Goal: Task Accomplishment & Management: Manage account settings

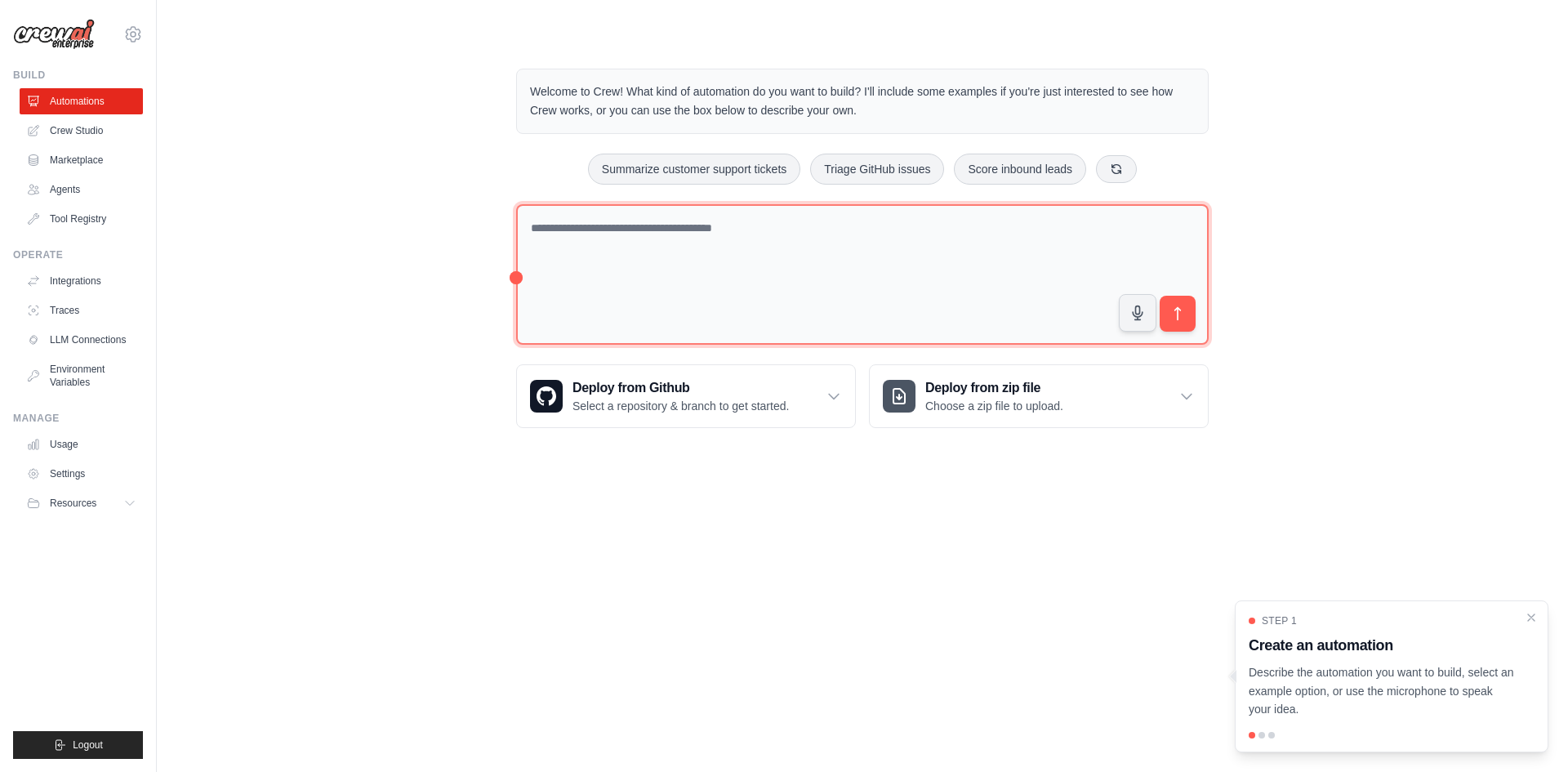
click at [693, 273] on textarea at bounding box center [862, 274] width 693 height 142
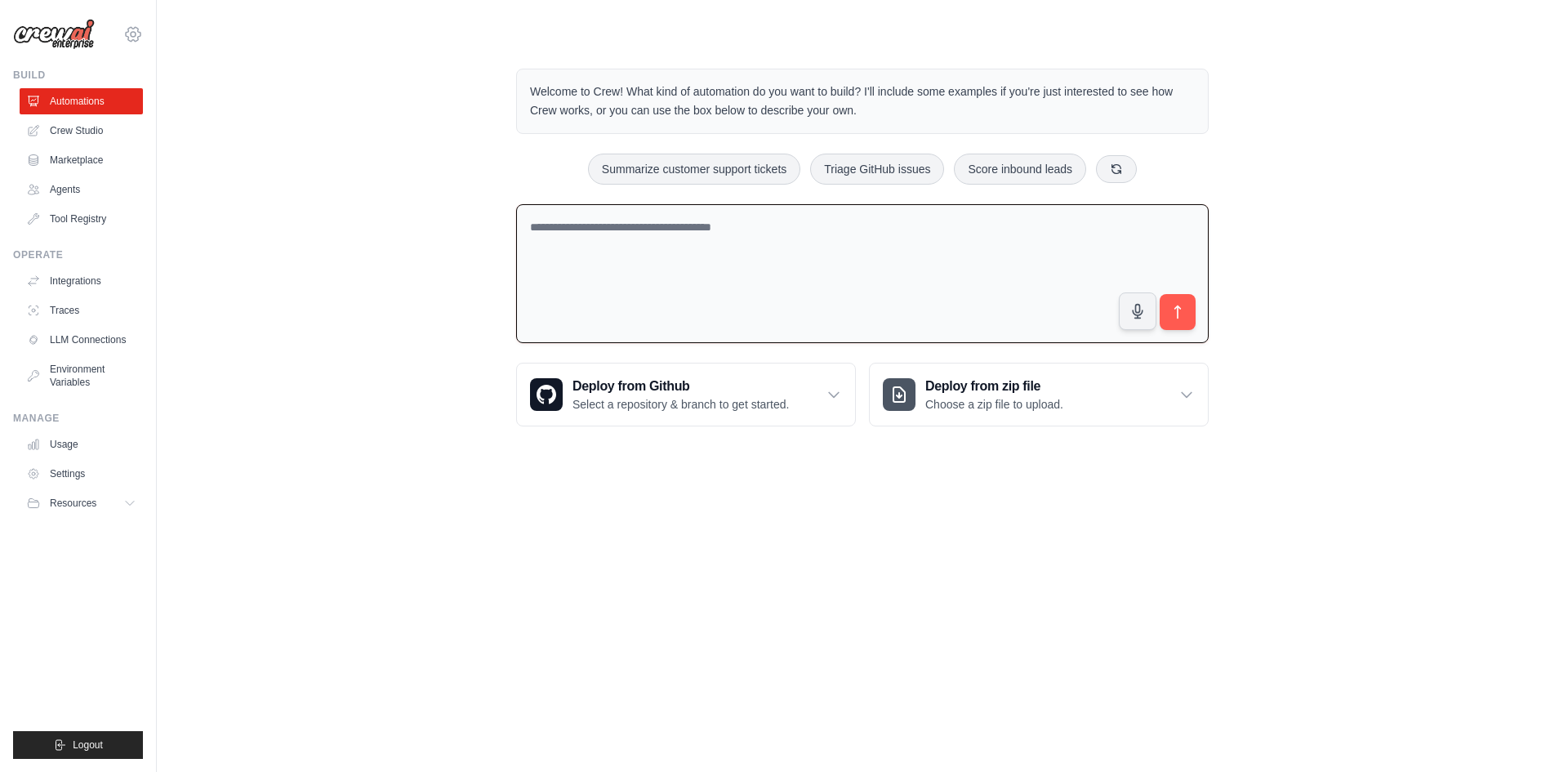
click at [132, 37] on icon at bounding box center [134, 34] width 5 height 5
click at [133, 113] on link "Settings" at bounding box center [134, 110] width 144 height 29
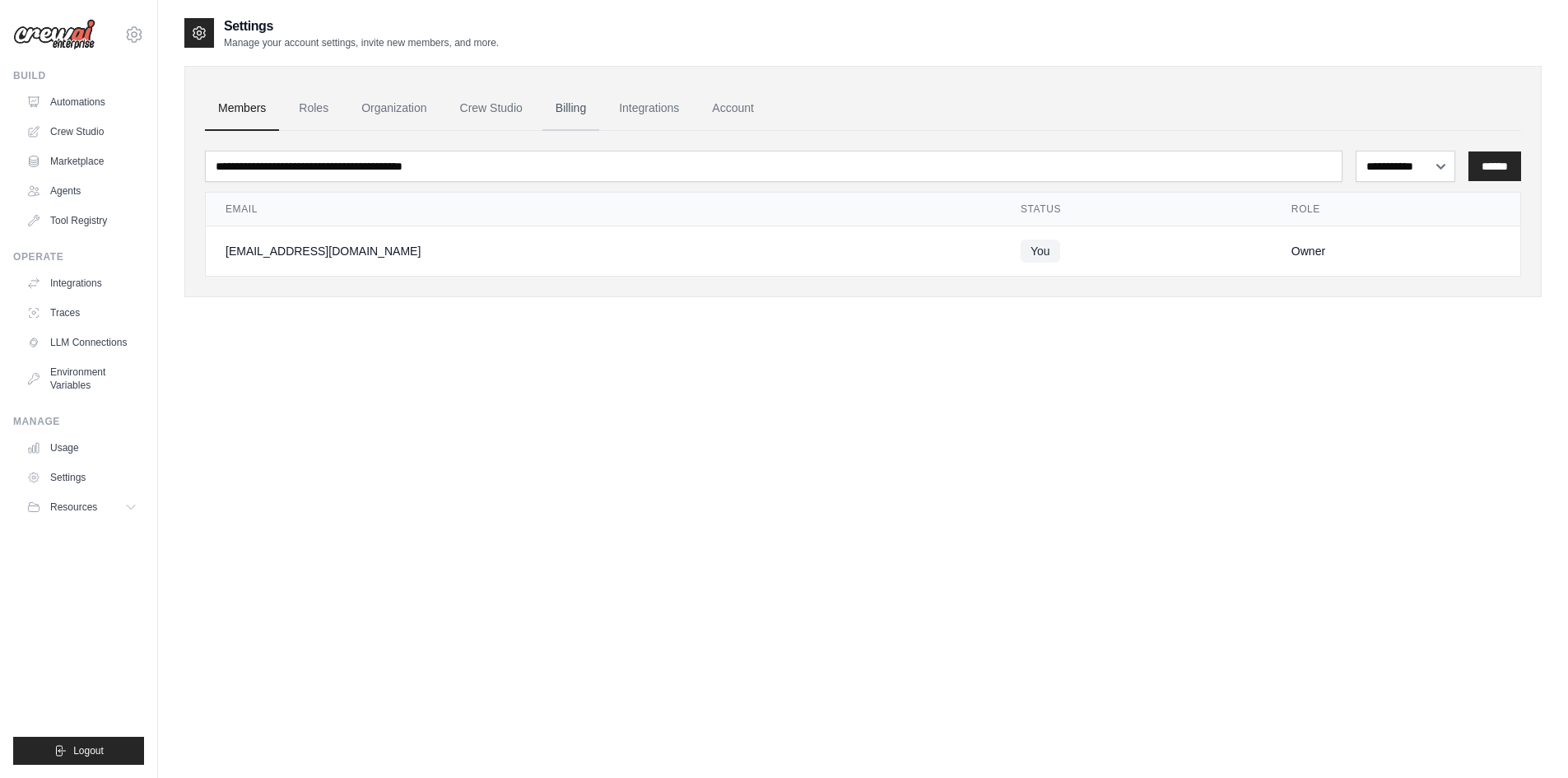
click at [570, 113] on link "Billing" at bounding box center [571, 109] width 57 height 44
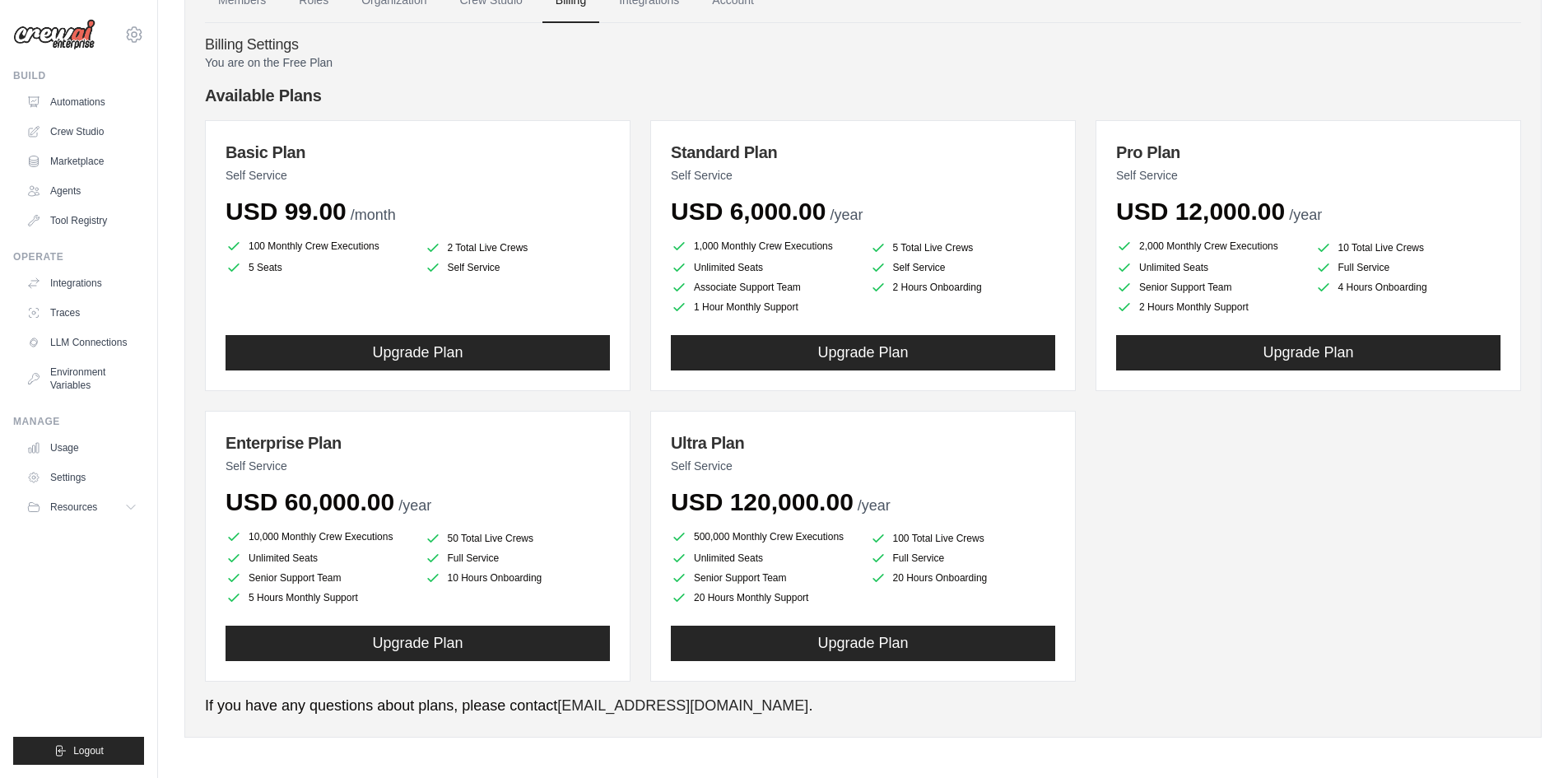
scroll to position [110, 0]
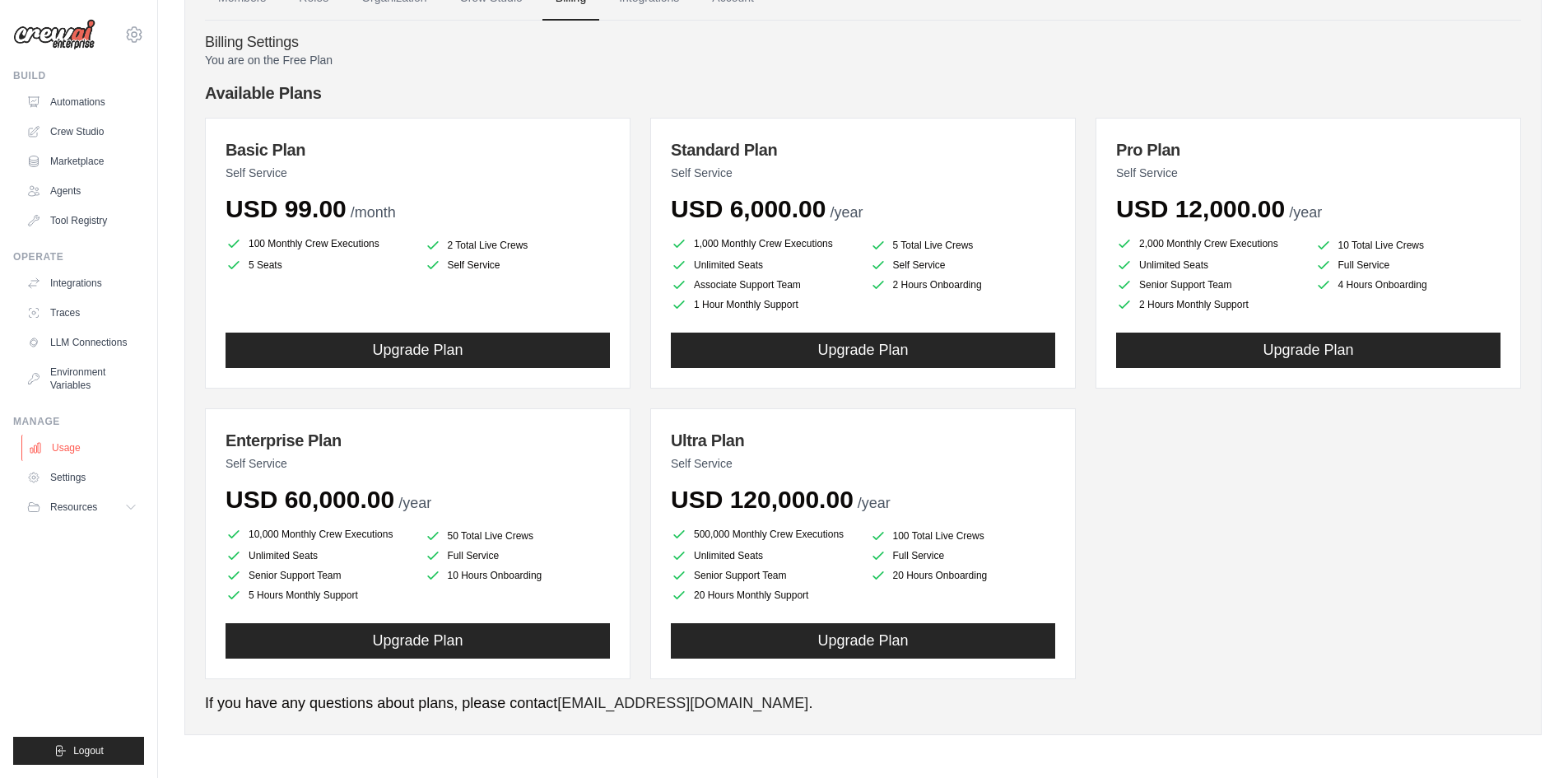
click at [80, 451] on link "Usage" at bounding box center [83, 448] width 124 height 27
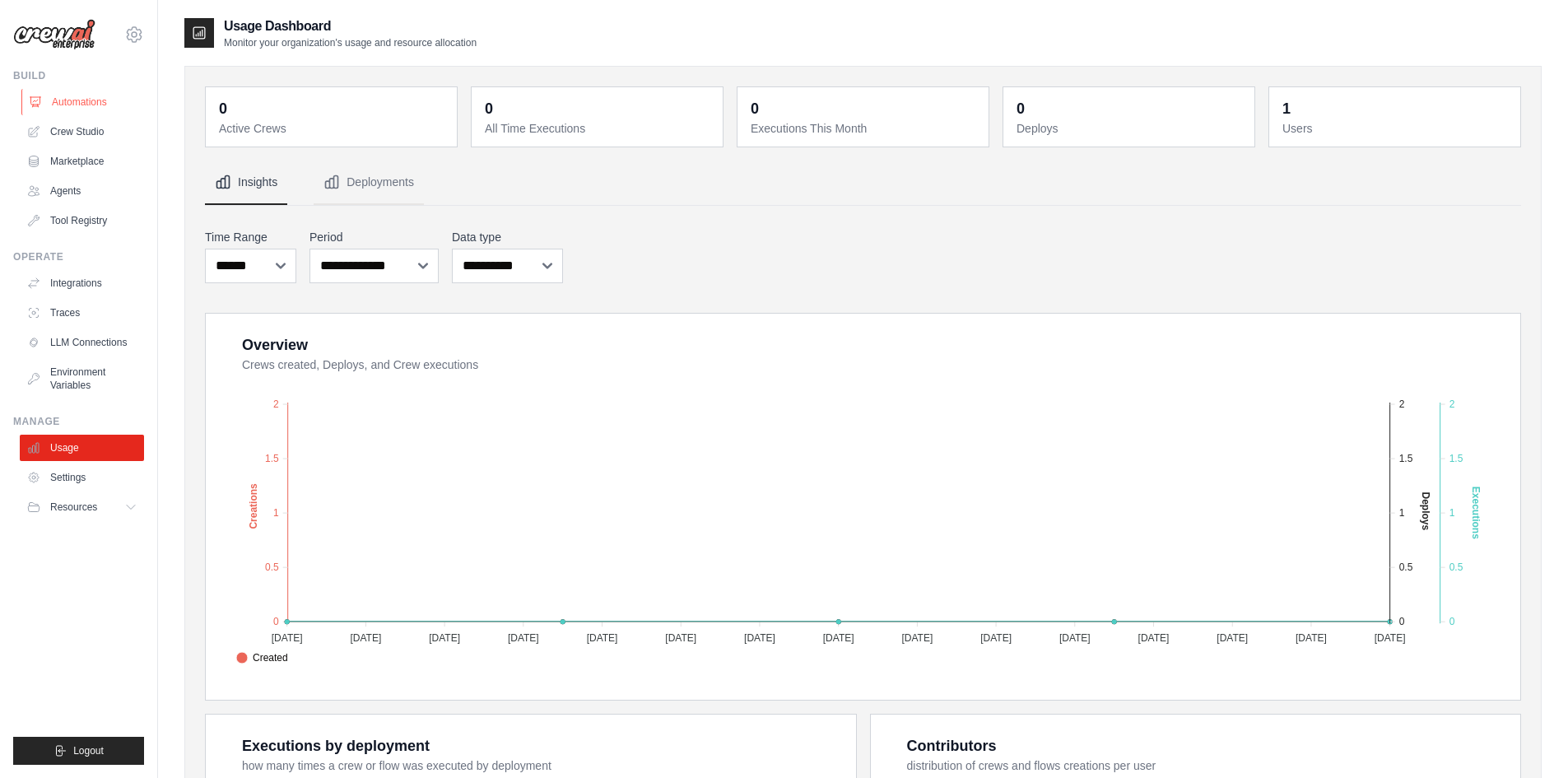
click at [97, 107] on link "Automations" at bounding box center [83, 102] width 124 height 27
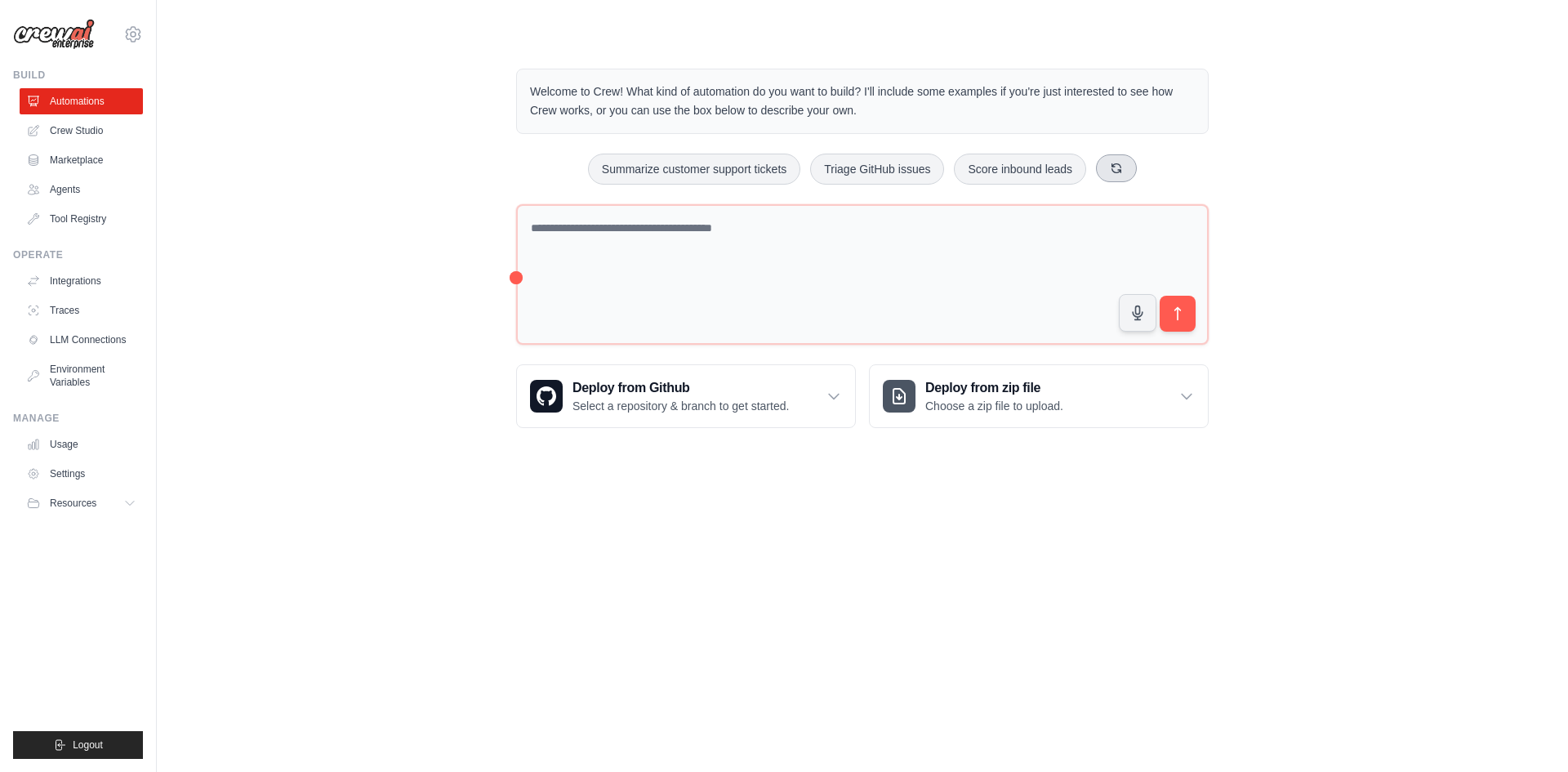
click at [1115, 174] on icon at bounding box center [1116, 168] width 13 height 13
drag, startPoint x: 824, startPoint y: 164, endPoint x: 751, endPoint y: 184, distance: 75.7
click at [751, 184] on div "Process invoices automatically Automate social media posting Monitor website up…" at bounding box center [862, 169] width 693 height 31
click at [803, 168] on button "Automate social media posting" at bounding box center [856, 169] width 184 height 31
click at [1148, 173] on button at bounding box center [1133, 169] width 40 height 28
